Goal: Task Accomplishment & Management: Manage account settings

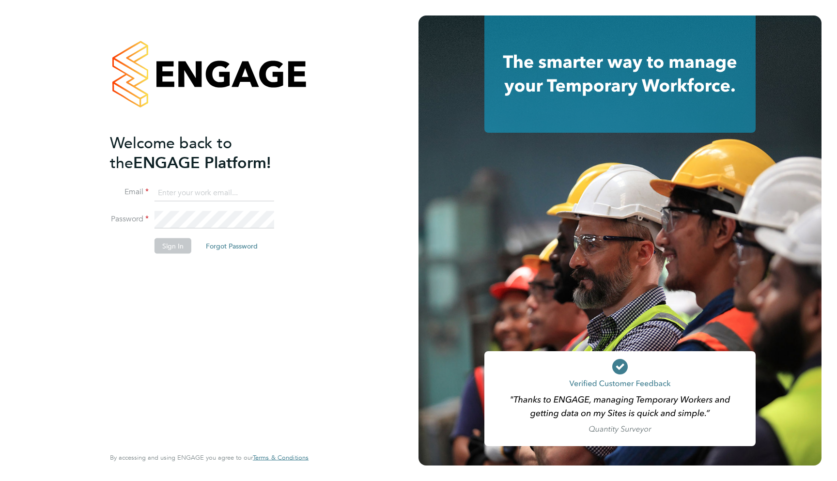
click at [351, 215] on div "Welcome back to the ENGAGE Platform! Email Password Sign In Forgot Password Ent…" at bounding box center [209, 240] width 419 height 481
click at [319, 175] on div "Welcome back to the ENGAGE Platform! Email Password Sign In Forgot Password Ent…" at bounding box center [209, 240] width 237 height 481
type input "support@engagelabs.io"
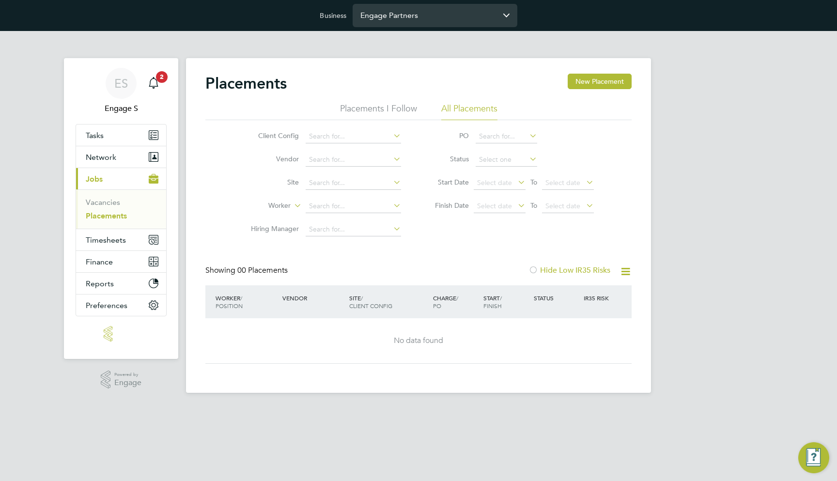
click at [430, 11] on input "Engage Partners" at bounding box center [435, 15] width 165 height 23
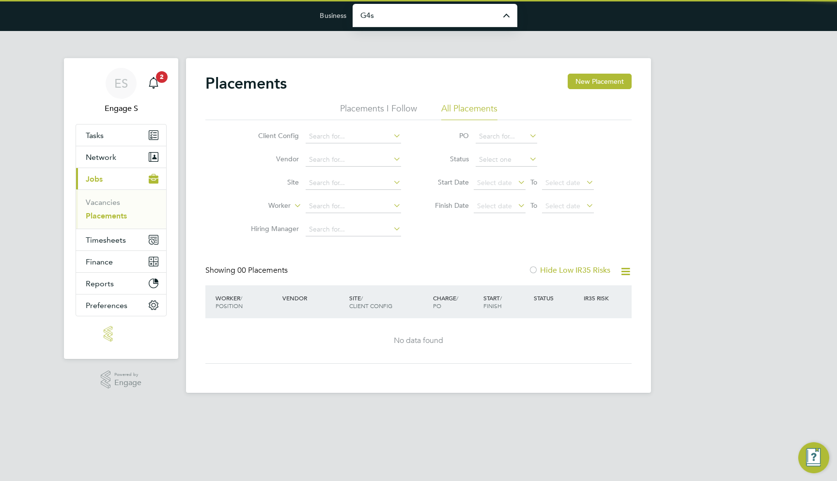
type input "G4S Facilities Management (Uk) Limited"
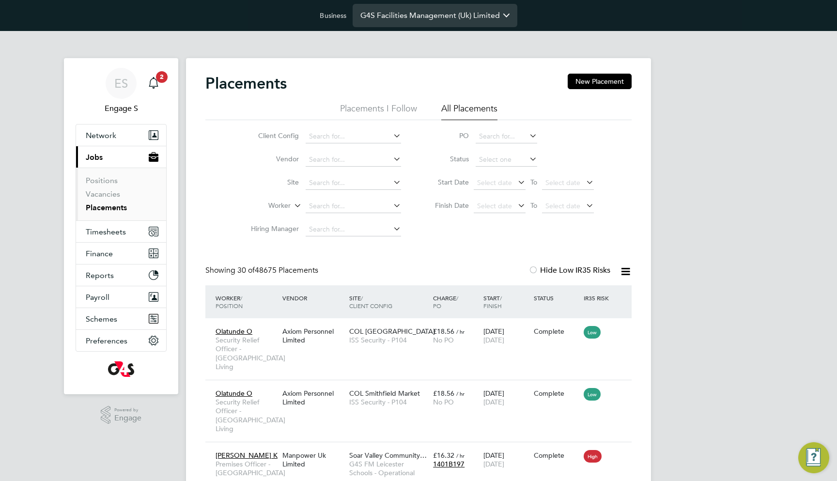
click at [432, 21] on input "G4S Facilities Management (Uk) Limited" at bounding box center [435, 15] width 165 height 23
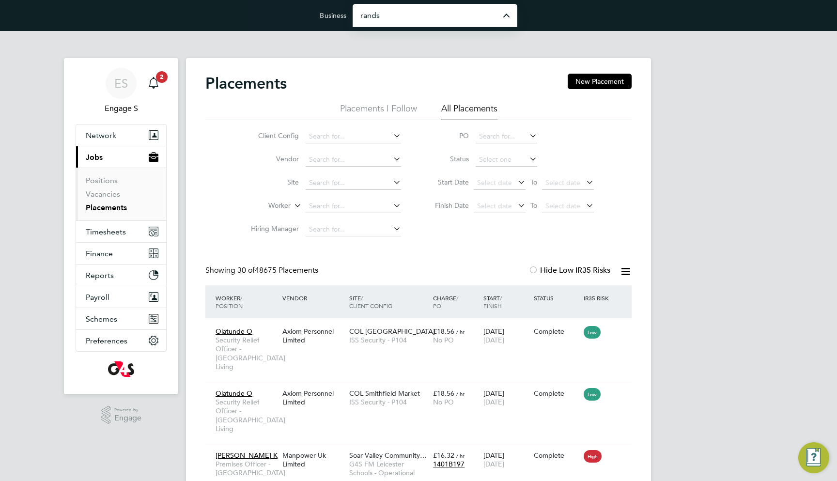
type input "Randstad Solutions Limited"
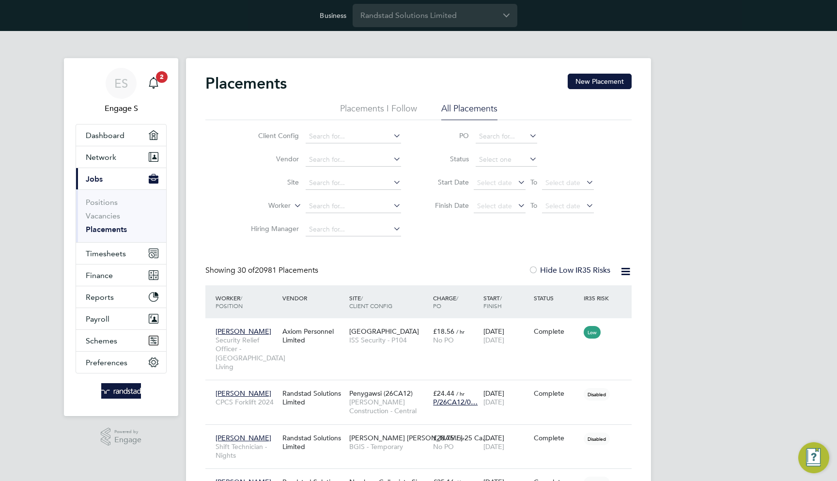
click at [622, 124] on div "Client Config Vendor Site Worker Hiring Manager PO Status Start Date Select dat…" at bounding box center [418, 180] width 426 height 121
click at [107, 160] on span "Network" at bounding box center [101, 157] width 31 height 9
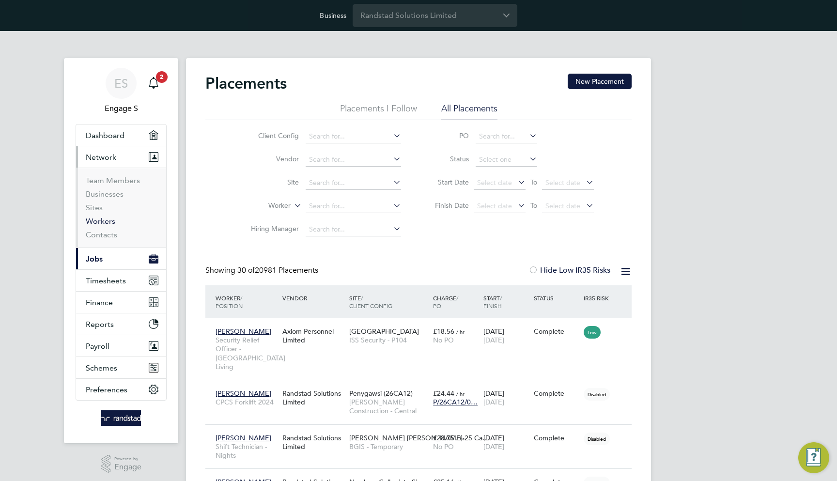
click at [102, 217] on link "Workers" at bounding box center [101, 221] width 30 height 9
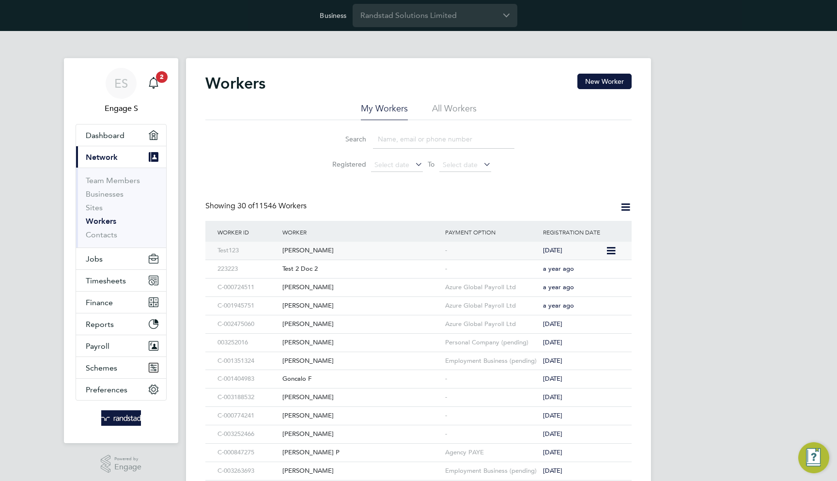
click at [398, 245] on div "[PERSON_NAME]" at bounding box center [361, 251] width 163 height 18
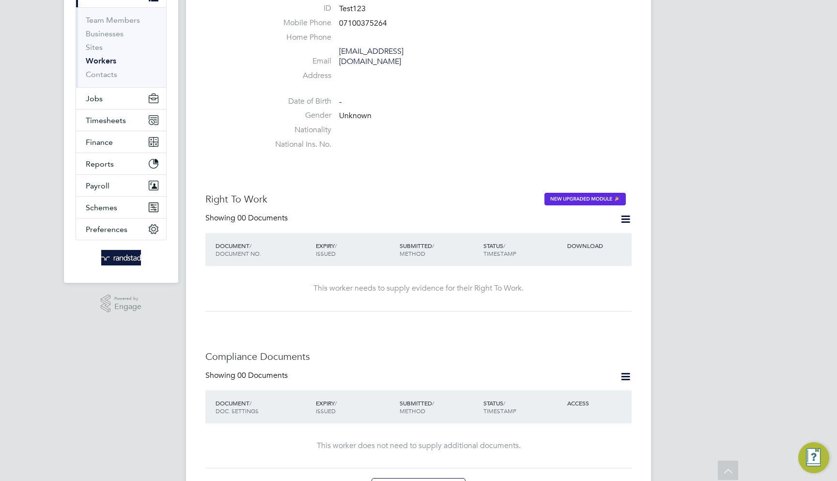
scroll to position [156, 0]
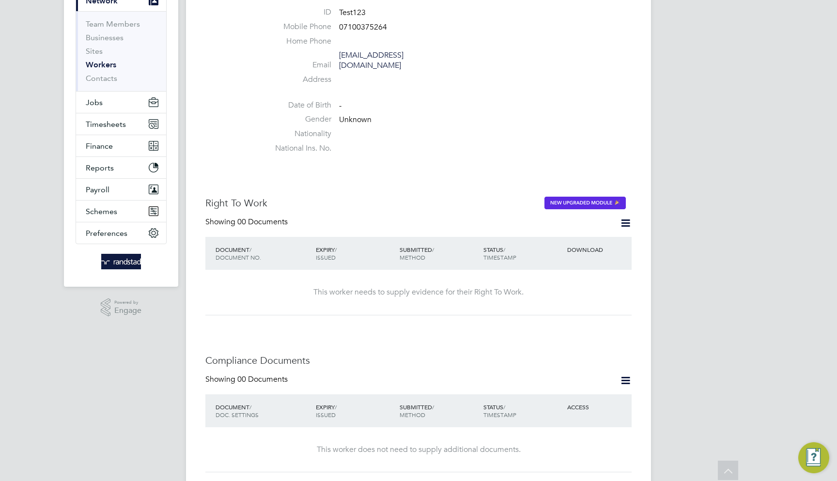
click at [620, 217] on icon at bounding box center [626, 223] width 12 height 12
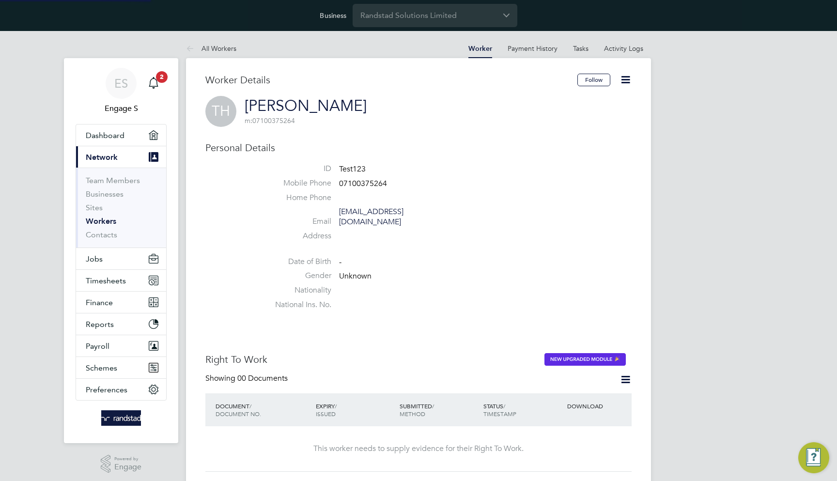
click at [622, 374] on icon at bounding box center [626, 380] width 12 height 12
click at [584, 385] on li "Add Right To Work Document" at bounding box center [572, 390] width 117 height 14
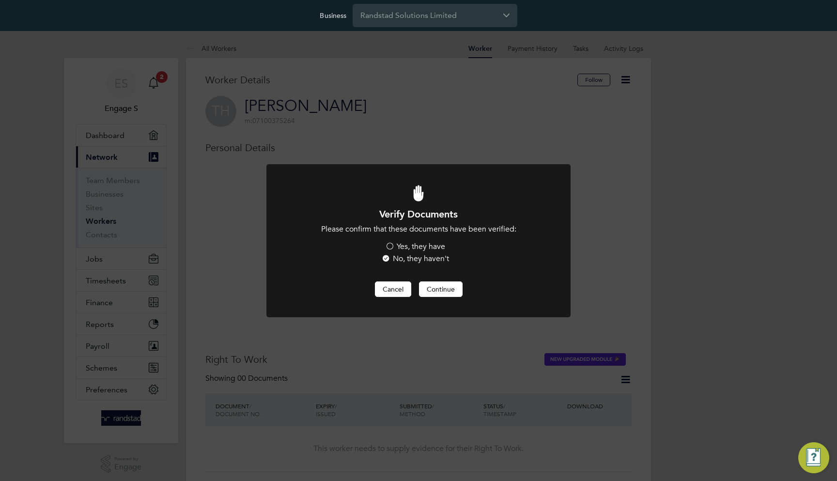
click at [393, 294] on button "Cancel" at bounding box center [393, 289] width 36 height 16
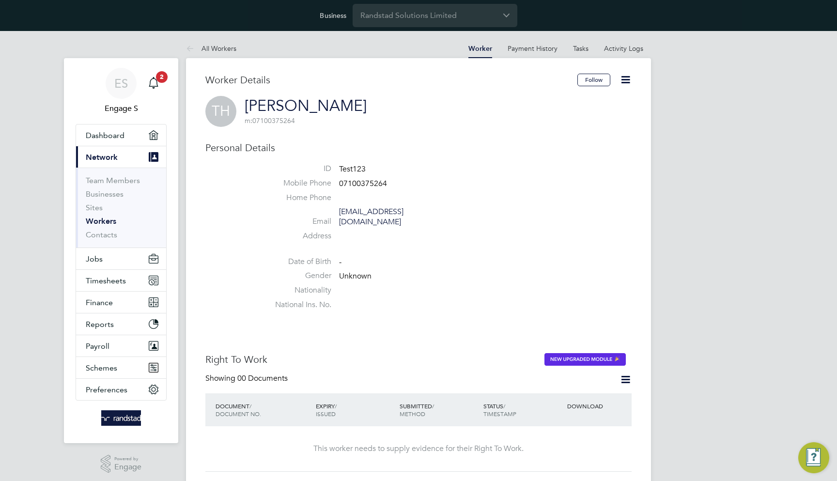
click at [623, 374] on icon at bounding box center [626, 380] width 12 height 12
click at [596, 401] on li "Request Right To Work Document" at bounding box center [572, 404] width 117 height 14
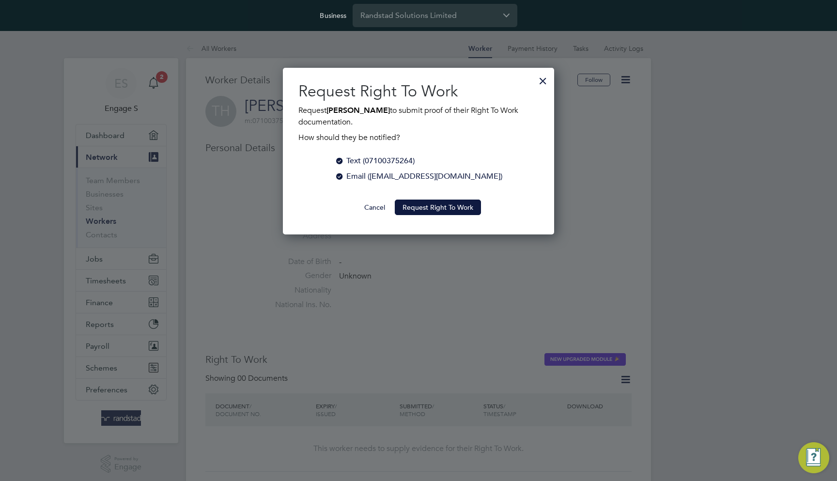
scroll to position [167, 272]
click at [457, 212] on button "Request Right To Work" at bounding box center [438, 208] width 86 height 16
